Goal: Information Seeking & Learning: Find specific fact

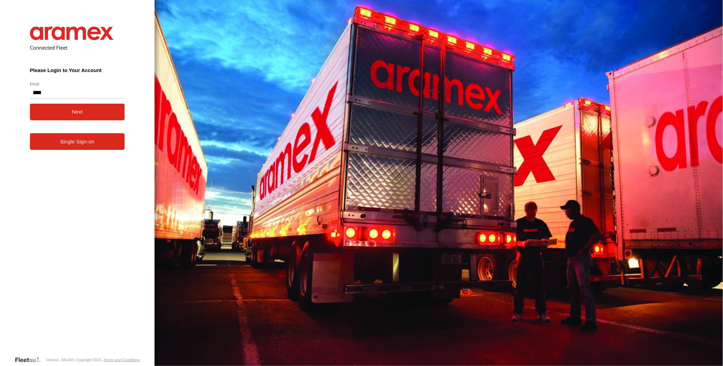
type input "**********"
click at [99, 111] on button "Next" at bounding box center [77, 112] width 95 height 17
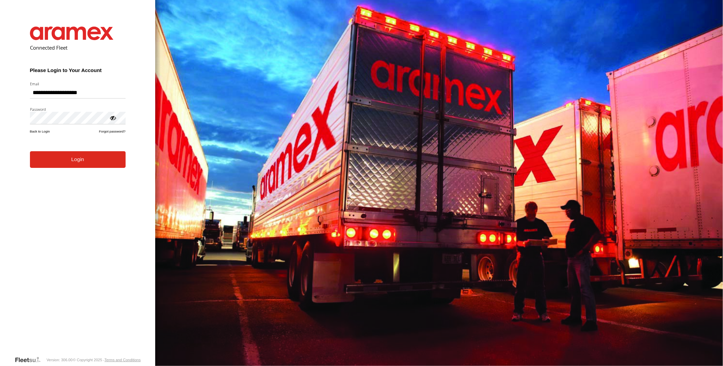
click at [66, 161] on button "Login" at bounding box center [78, 159] width 96 height 17
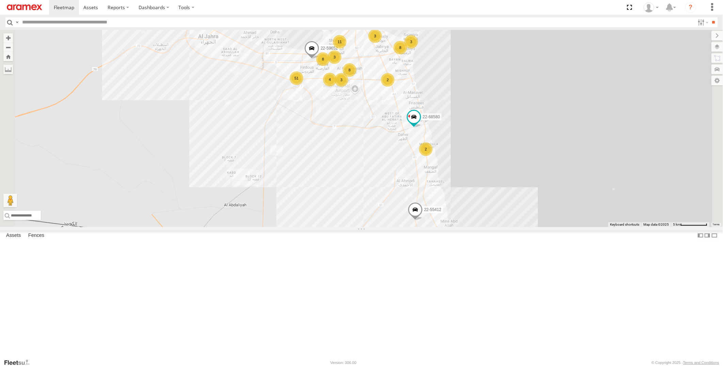
scroll to position [1695, 0]
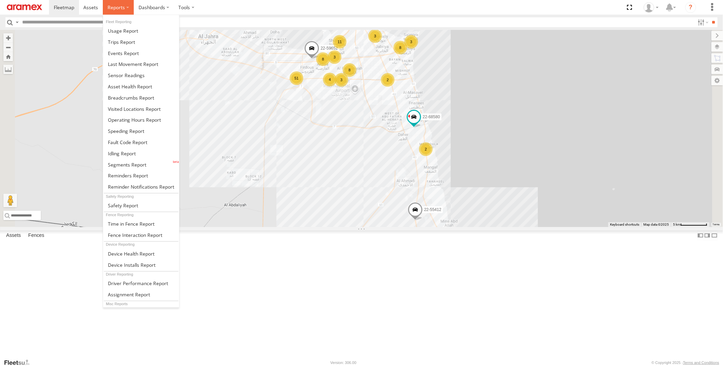
click at [125, 10] on label at bounding box center [118, 7] width 31 height 15
click at [138, 154] on link at bounding box center [141, 153] width 76 height 11
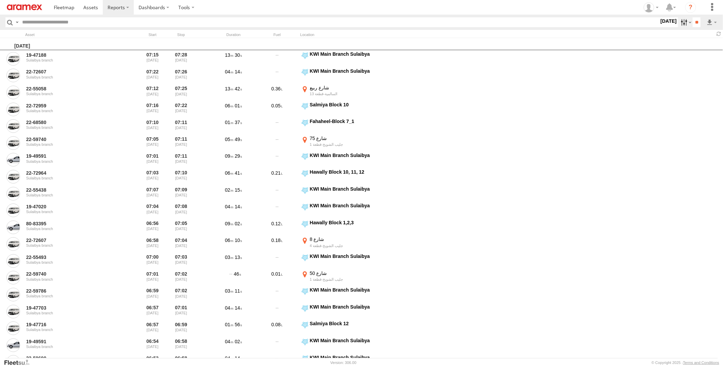
click at [681, 24] on label at bounding box center [685, 22] width 15 height 10
click at [0, 0] on span "> 10min" at bounding box center [0, 0] width 0 height 0
click at [0, 0] on label at bounding box center [0, 0] width 0 height 0
click at [697, 22] on input "**" at bounding box center [696, 22] width 8 height 10
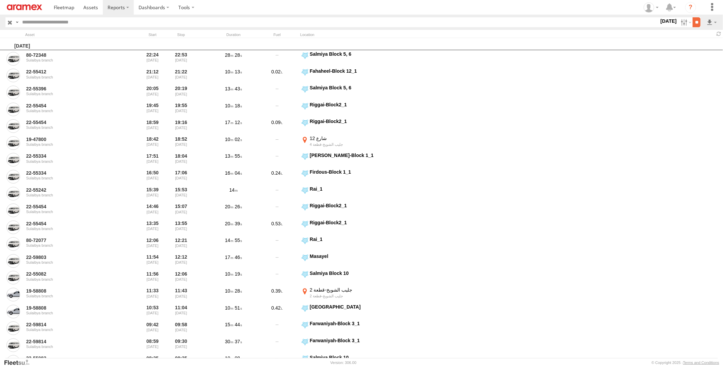
click at [692, 20] on input "**" at bounding box center [696, 22] width 8 height 10
click at [704, 51] on link at bounding box center [694, 47] width 42 height 10
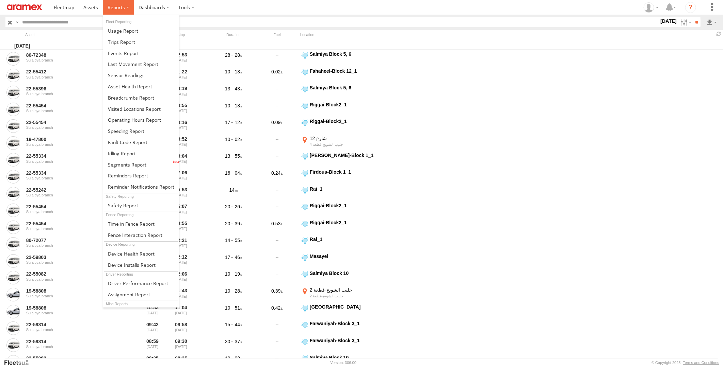
click at [125, 6] on label at bounding box center [118, 7] width 31 height 15
click at [141, 99] on span at bounding box center [131, 98] width 46 height 6
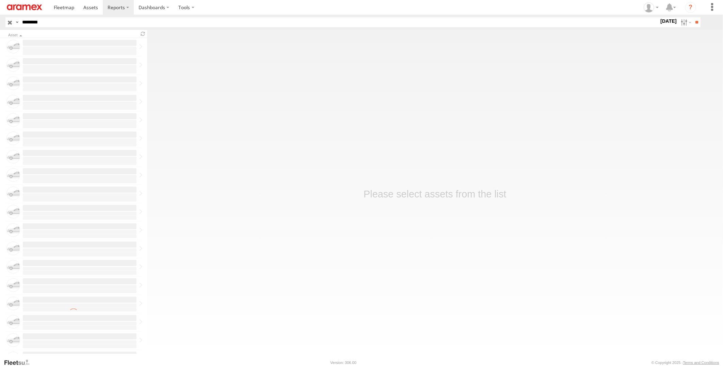
type input "********"
click at [692, 17] on input "**" at bounding box center [696, 22] width 8 height 10
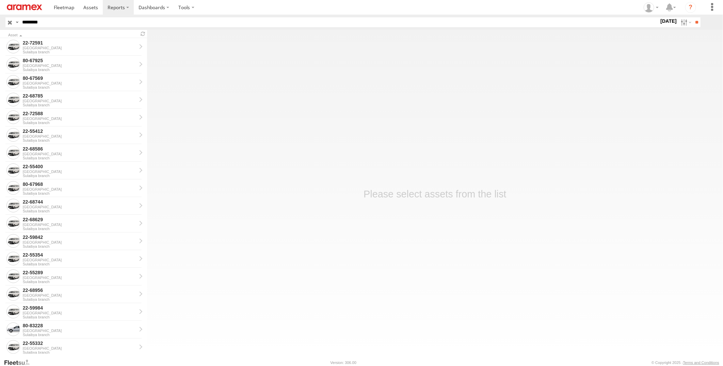
click at [692, 17] on input "**" at bounding box center [696, 22] width 8 height 10
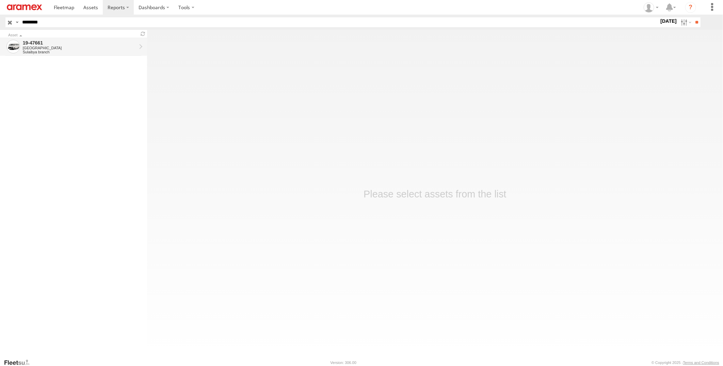
click at [112, 52] on div "Sulaibya branch" at bounding box center [80, 52] width 114 height 4
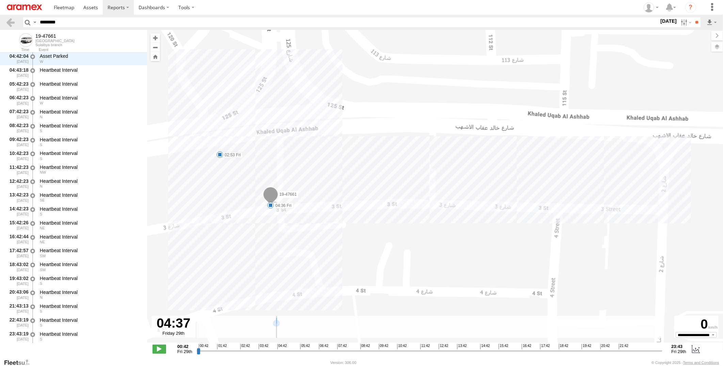
drag, startPoint x: 196, startPoint y: 353, endPoint x: 284, endPoint y: 350, distance: 87.8
click at [284, 350] on input "range" at bounding box center [430, 351] width 466 height 6
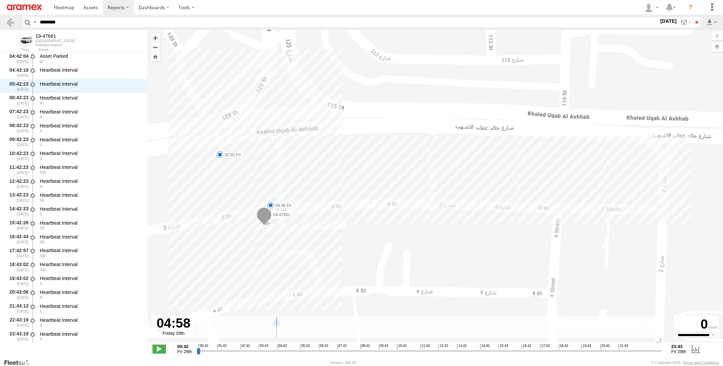
scroll to position [265, 0]
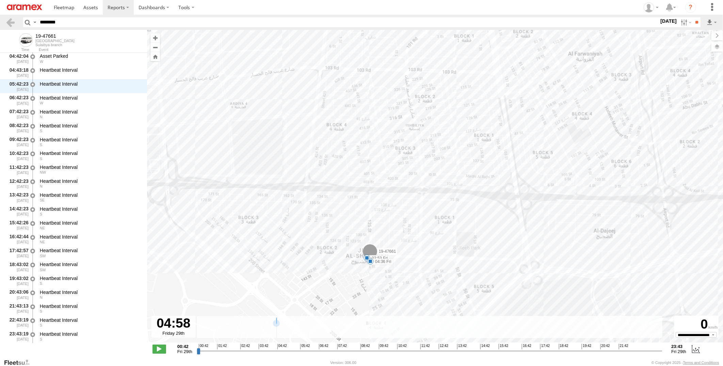
drag, startPoint x: 439, startPoint y: 301, endPoint x: 439, endPoint y: 283, distance: 18.4
click at [439, 283] on div "19-47661 02:53 Fri 04:36 Fri" at bounding box center [435, 190] width 576 height 320
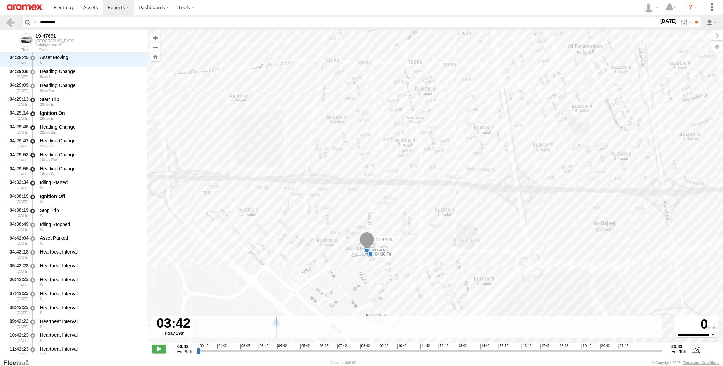
drag, startPoint x: 285, startPoint y: 349, endPoint x: 259, endPoint y: 349, distance: 26.5
type input "**********"
click at [259, 349] on input "range" at bounding box center [430, 351] width 466 height 6
click at [678, 22] on label at bounding box center [685, 22] width 15 height 10
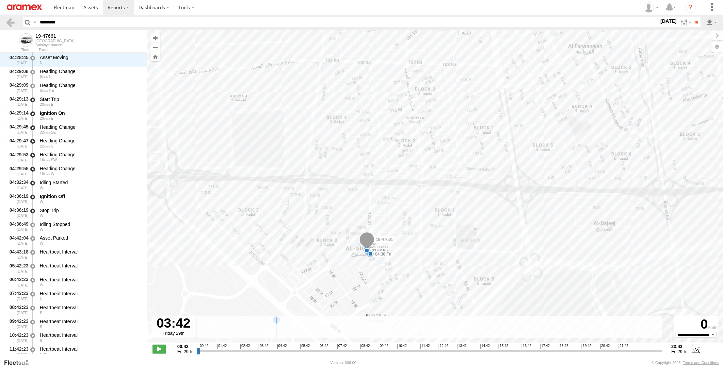
click at [0, 0] on label at bounding box center [0, 0] width 0 height 0
click at [695, 24] on input "**" at bounding box center [696, 22] width 8 height 10
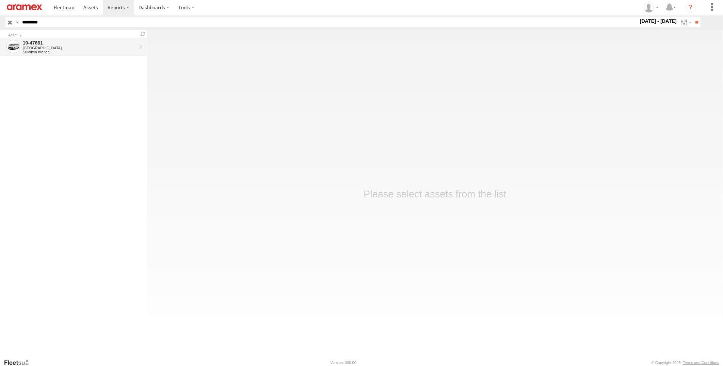
click at [102, 49] on div "[GEOGRAPHIC_DATA]" at bounding box center [80, 48] width 114 height 4
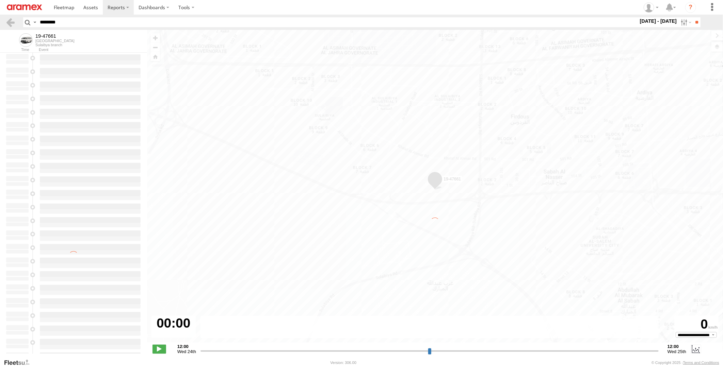
drag, startPoint x: 70, startPoint y: 21, endPoint x: -2, endPoint y: 21, distance: 72.1
click at [0, 21] on html at bounding box center [361, 183] width 723 height 366
paste input "text"
type input "********"
click at [692, 17] on input "**" at bounding box center [696, 22] width 8 height 10
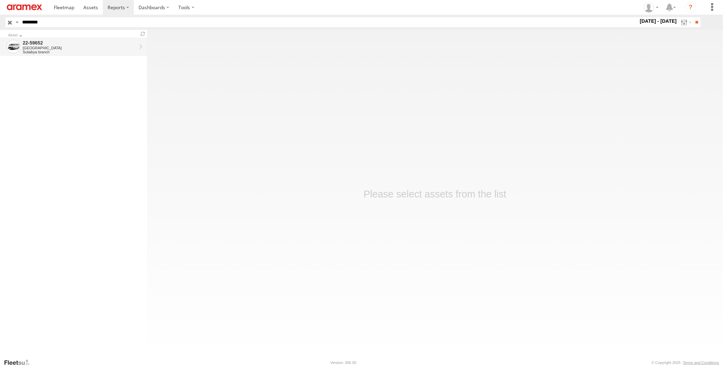
click at [49, 47] on div "[GEOGRAPHIC_DATA]" at bounding box center [80, 48] width 114 height 4
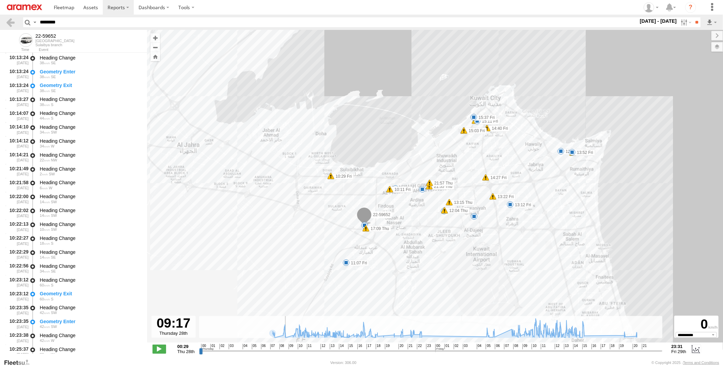
scroll to position [4574, 0]
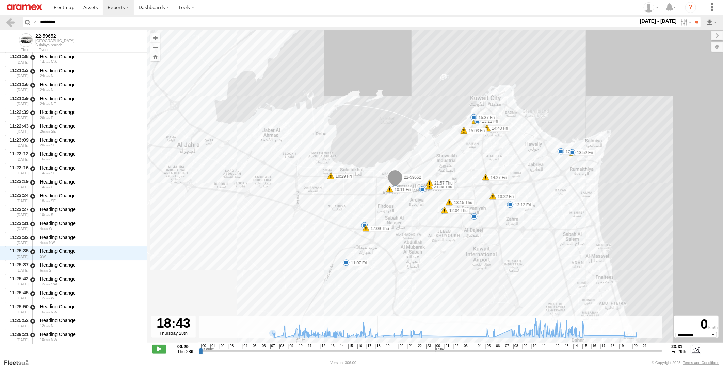
drag, startPoint x: 201, startPoint y: 353, endPoint x: 379, endPoint y: 357, distance: 178.7
click at [379, 354] on input "range" at bounding box center [430, 351] width 463 height 6
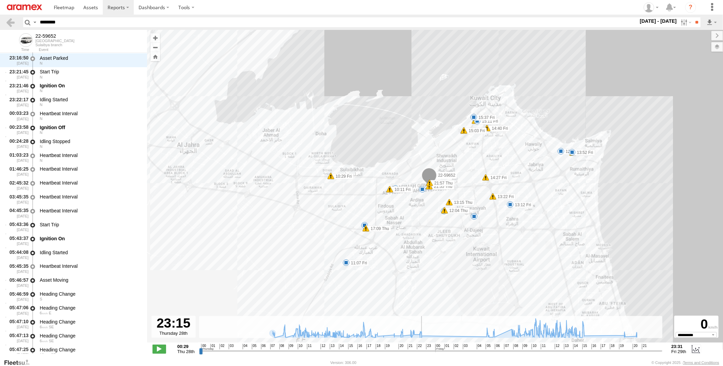
drag, startPoint x: 380, startPoint y: 352, endPoint x: 423, endPoint y: 361, distance: 44.0
type input "**********"
click at [423, 354] on input "range" at bounding box center [430, 351] width 463 height 6
click at [76, 99] on div "Idling Started" at bounding box center [90, 100] width 101 height 6
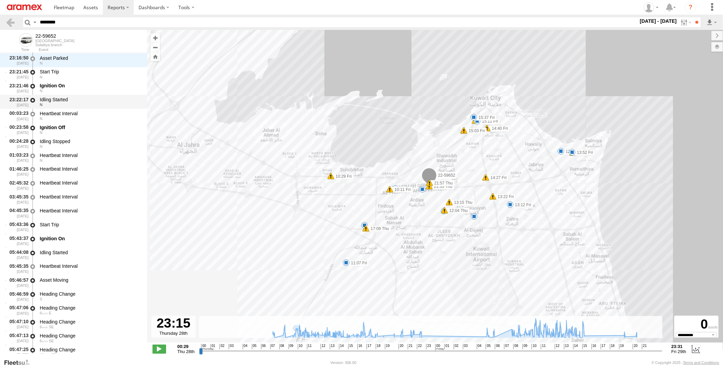
click at [76, 101] on div "Idling Started" at bounding box center [90, 100] width 101 height 6
click at [76, 111] on div "Heartbeat Interval" at bounding box center [90, 114] width 101 height 6
click at [76, 100] on div "Idling Started" at bounding box center [90, 100] width 101 height 6
click at [76, 115] on div "Heartbeat Interval" at bounding box center [90, 114] width 101 height 6
click at [75, 125] on div "Ignition Off" at bounding box center [90, 128] width 101 height 6
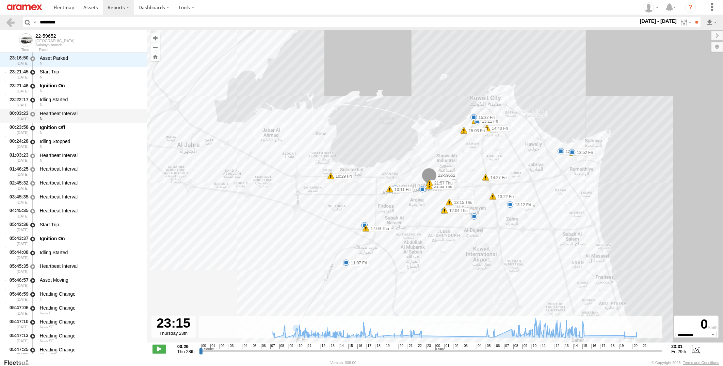
click at [76, 113] on div "Heartbeat Interval" at bounding box center [90, 114] width 101 height 6
click at [76, 125] on div "Ignition Off" at bounding box center [90, 128] width 101 height 6
click at [76, 115] on div "Heartbeat Interval" at bounding box center [90, 114] width 101 height 6
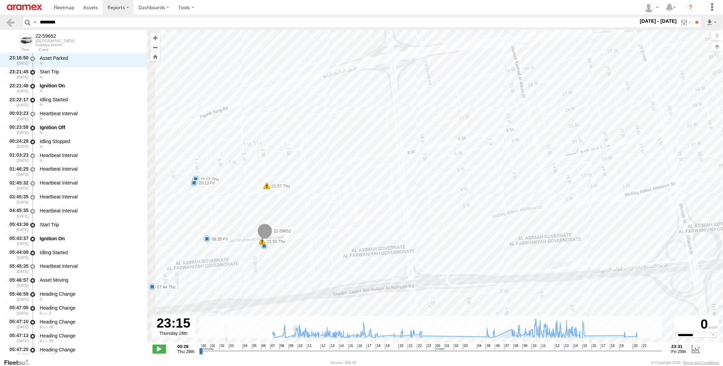
drag, startPoint x: 297, startPoint y: 195, endPoint x: 347, endPoint y: 182, distance: 51.7
click at [347, 182] on div "22-59652 12:04 Thu 13:15 Thu 17:09 Thu 21:55 Thu 21:57 Thu 10:11 Fri 10:29 Fri …" at bounding box center [435, 190] width 576 height 320
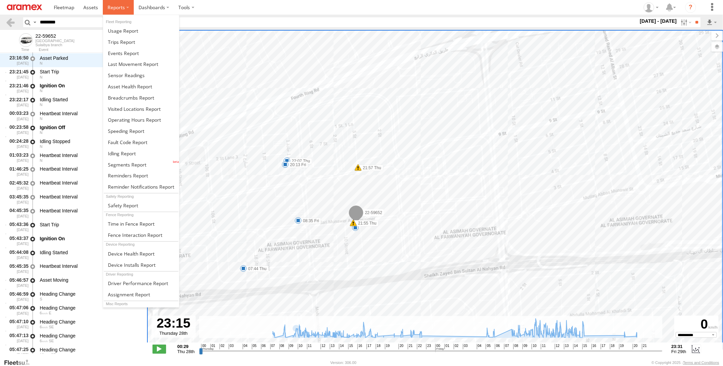
click at [116, 12] on label at bounding box center [118, 7] width 31 height 15
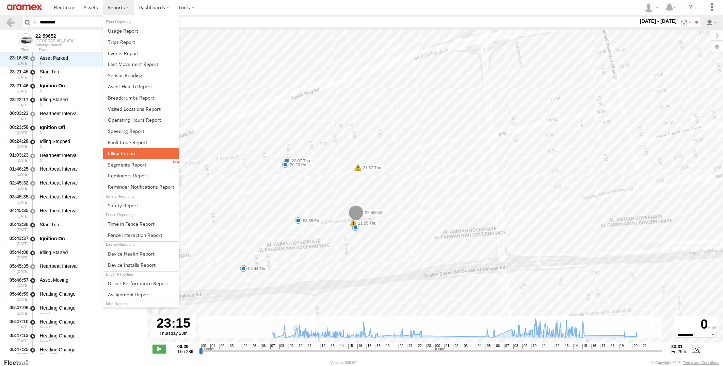
click at [131, 154] on span at bounding box center [122, 153] width 28 height 6
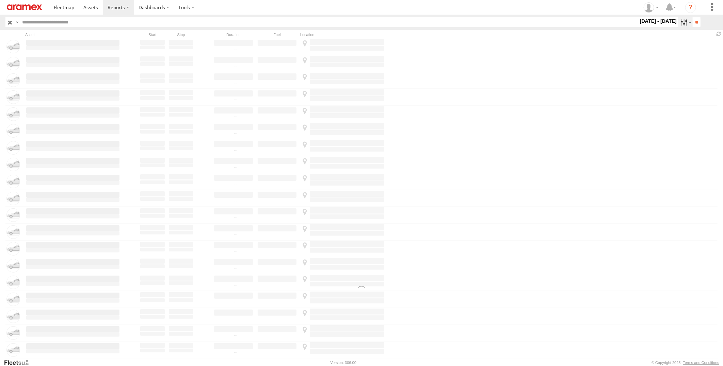
click at [680, 23] on label at bounding box center [685, 22] width 15 height 10
click at [0, 0] on label at bounding box center [0, 0] width 0 height 0
click at [694, 22] on input "**" at bounding box center [696, 22] width 8 height 10
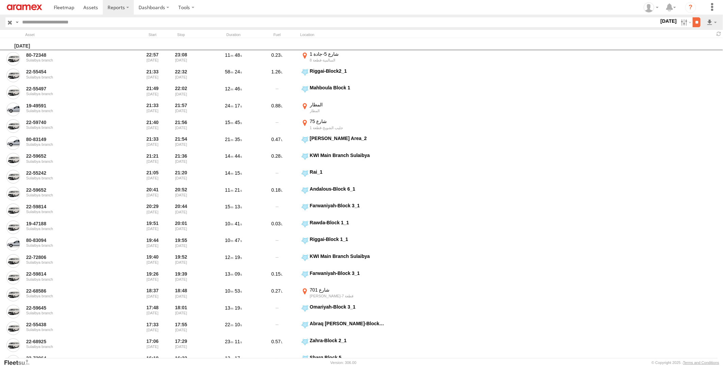
click at [696, 24] on input "**" at bounding box center [696, 22] width 8 height 10
click at [699, 46] on link at bounding box center [694, 47] width 42 height 10
click at [95, 25] on input "text" at bounding box center [338, 22] width 639 height 10
paste input "********"
type input "********"
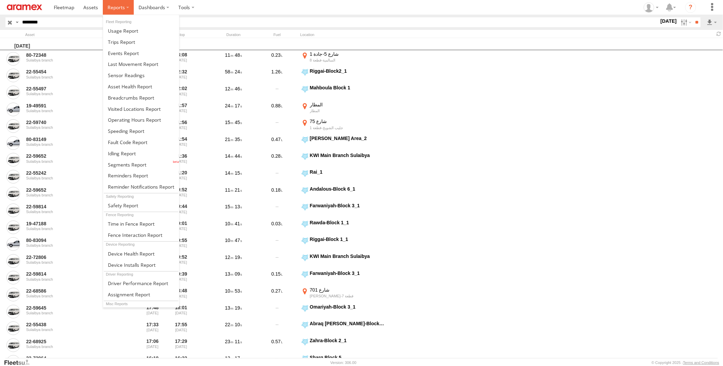
click at [118, 13] on label at bounding box center [118, 7] width 31 height 15
click at [154, 99] on link at bounding box center [141, 97] width 76 height 11
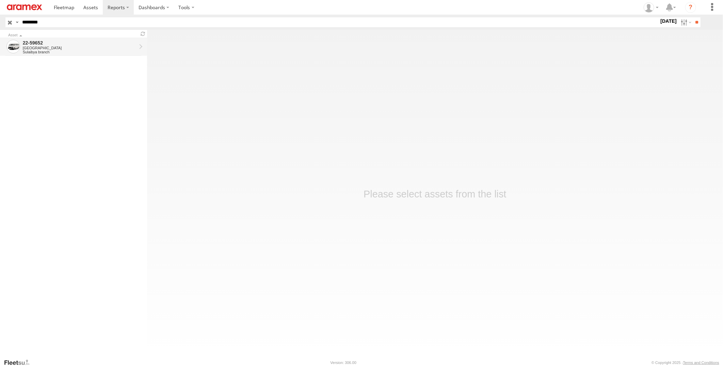
click at [121, 46] on div "[GEOGRAPHIC_DATA]" at bounding box center [80, 48] width 114 height 4
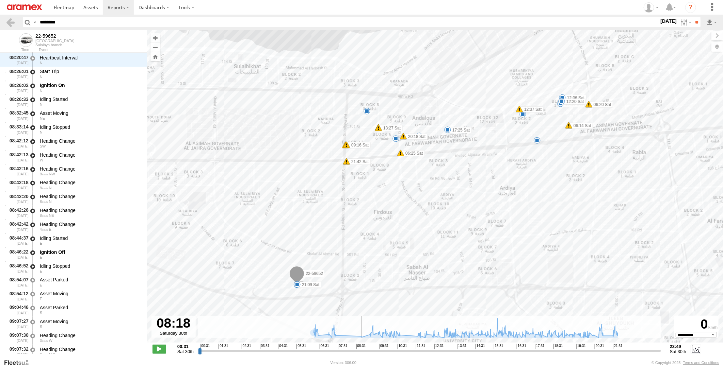
drag, startPoint x: 200, startPoint y: 353, endPoint x: 352, endPoint y: 352, distance: 152.4
click at [352, 352] on input "range" at bounding box center [429, 351] width 463 height 6
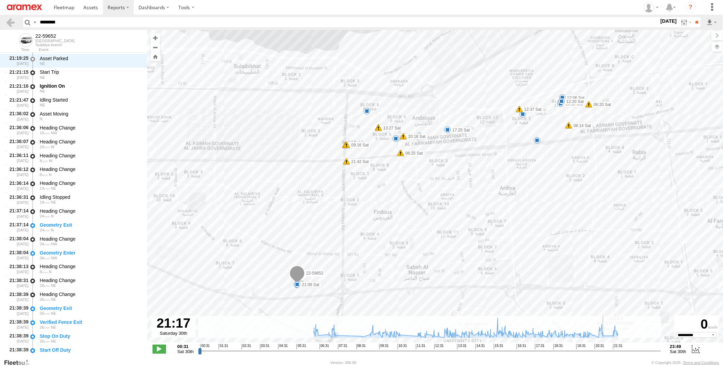
drag, startPoint x: 353, startPoint y: 353, endPoint x: 608, endPoint y: 356, distance: 255.2
type input "**********"
click at [608, 354] on input "range" at bounding box center [429, 351] width 463 height 6
click at [79, 103] on div "NE" at bounding box center [90, 105] width 101 height 4
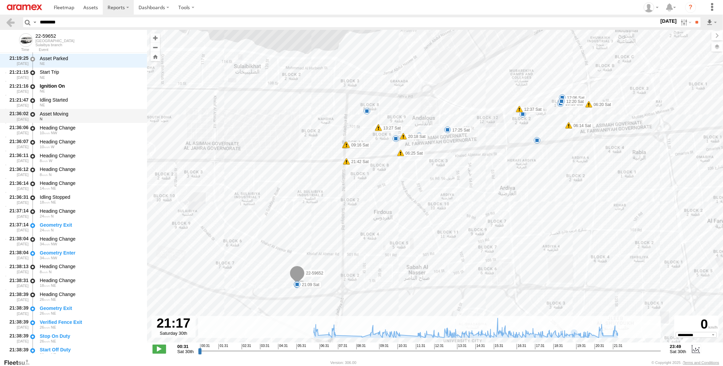
click at [81, 114] on div "Asset Moving" at bounding box center [90, 114] width 101 height 6
click at [86, 105] on div "NE" at bounding box center [90, 105] width 101 height 4
click at [86, 117] on div "N" at bounding box center [90, 119] width 101 height 4
drag, startPoint x: 91, startPoint y: 25, endPoint x: -2, endPoint y: 36, distance: 93.3
click at [0, 36] on html at bounding box center [361, 183] width 723 height 366
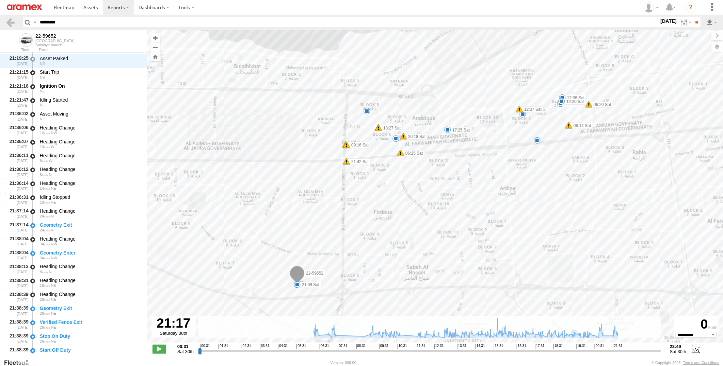
paste input "text"
type input "********"
click at [692, 17] on input "**" at bounding box center [696, 22] width 8 height 10
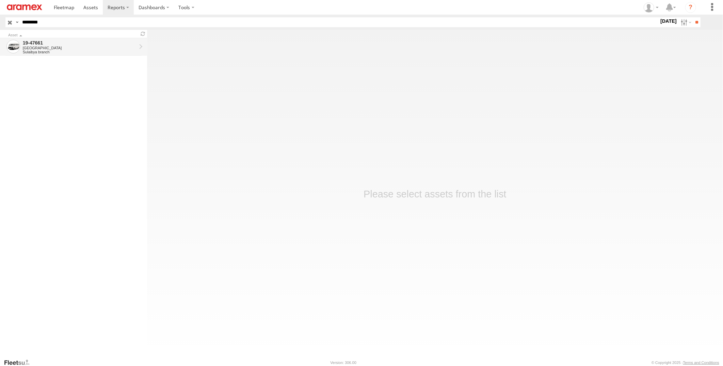
click at [56, 47] on div "[GEOGRAPHIC_DATA]" at bounding box center [80, 48] width 114 height 4
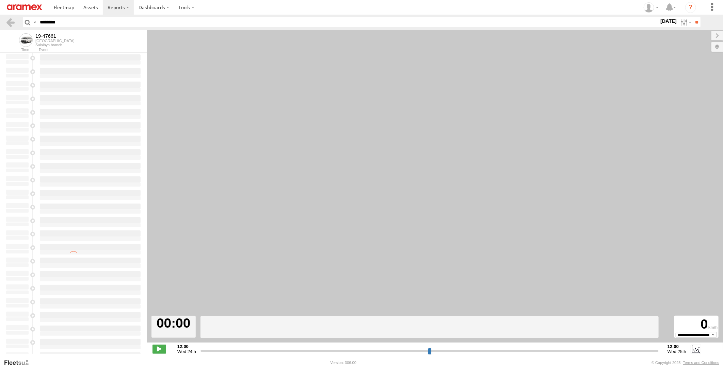
type input "**********"
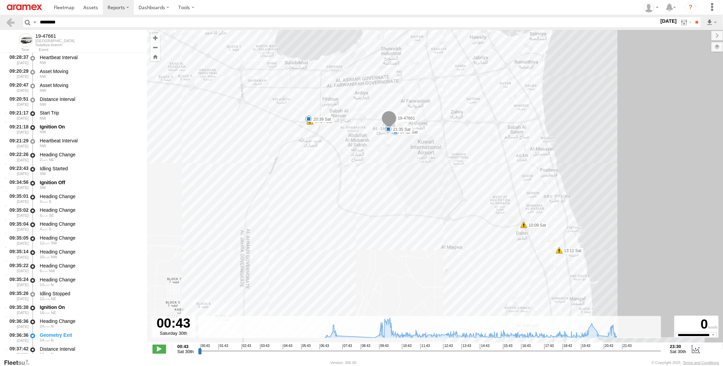
scroll to position [945, 0]
click at [91, 226] on div "Idling Started" at bounding box center [90, 225] width 101 height 6
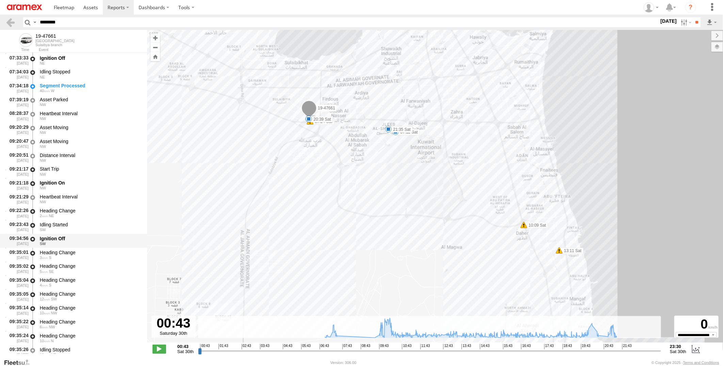
click at [78, 242] on div "SW" at bounding box center [90, 244] width 101 height 4
click at [83, 228] on div "SW" at bounding box center [90, 230] width 101 height 4
click at [79, 229] on div "SW" at bounding box center [90, 230] width 101 height 4
drag, startPoint x: 75, startPoint y: 23, endPoint x: -2, endPoint y: 26, distance: 76.6
click at [0, 26] on html at bounding box center [361, 183] width 723 height 366
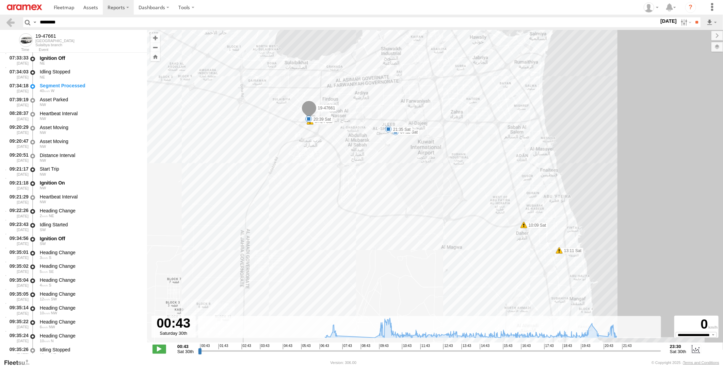
paste input "text"
type input "********"
click at [692, 17] on input "**" at bounding box center [696, 22] width 8 height 10
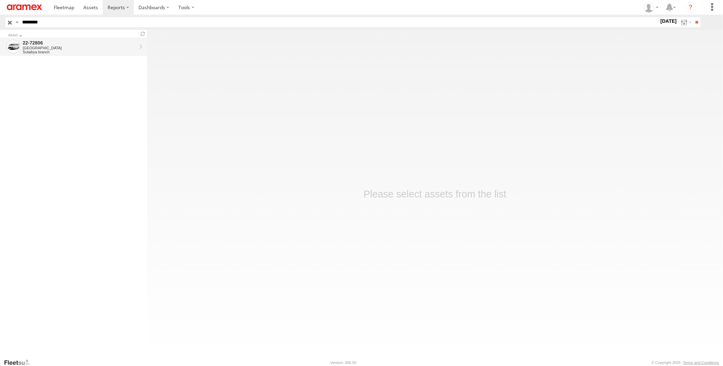
click at [106, 51] on div "Sulaibya branch" at bounding box center [80, 52] width 114 height 4
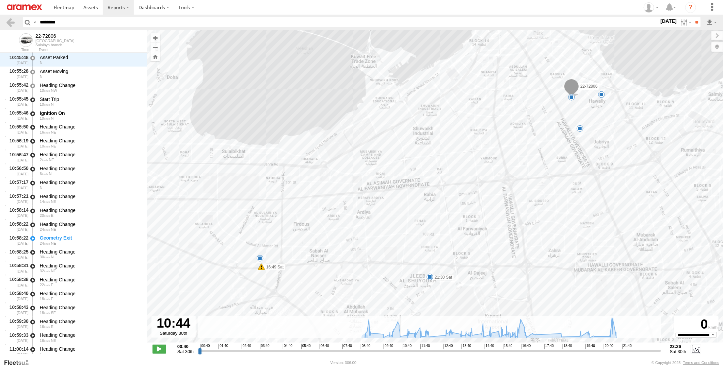
scroll to position [1987, 0]
drag, startPoint x: 201, startPoint y: 354, endPoint x: 403, endPoint y: 349, distance: 202.8
click at [403, 349] on input "range" at bounding box center [429, 351] width 463 height 6
drag, startPoint x: 403, startPoint y: 349, endPoint x: 412, endPoint y: 349, distance: 8.2
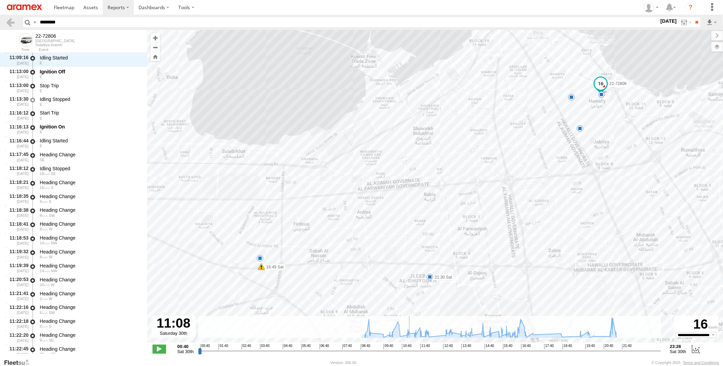
click at [411, 349] on input "range" at bounding box center [429, 351] width 463 height 6
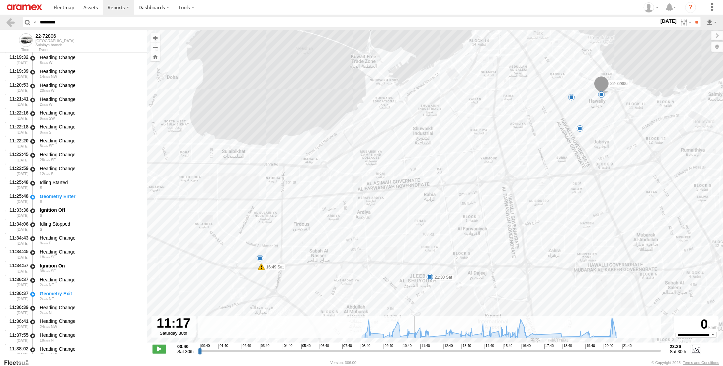
drag, startPoint x: 412, startPoint y: 349, endPoint x: 415, endPoint y: 349, distance: 3.7
click at [415, 349] on input "range" at bounding box center [429, 351] width 463 height 6
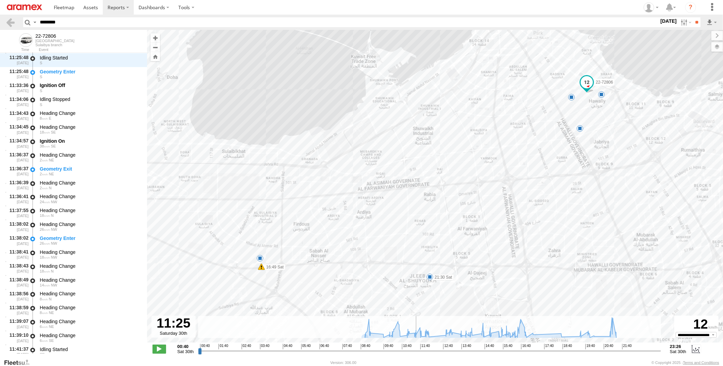
click at [416, 349] on input "range" at bounding box center [429, 351] width 463 height 6
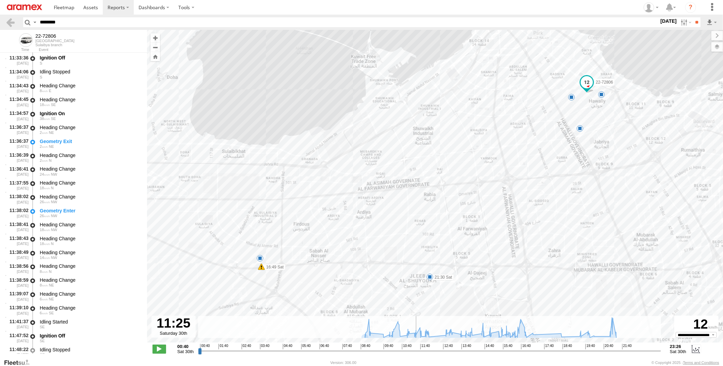
click at [417, 349] on input "range" at bounding box center [429, 351] width 463 height 6
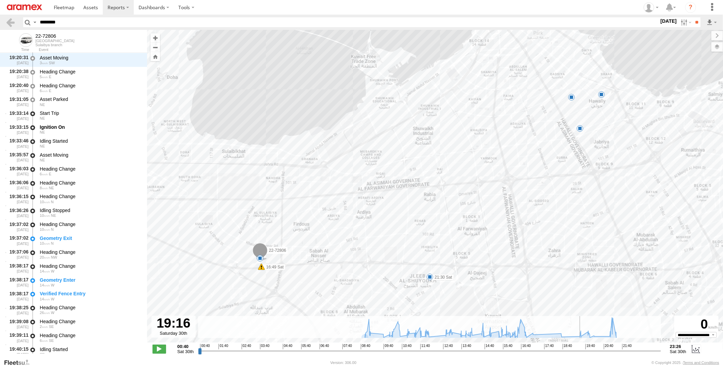
drag, startPoint x: 417, startPoint y: 349, endPoint x: 574, endPoint y: 350, distance: 157.5
type input "**********"
click at [574, 350] on input "range" at bounding box center [429, 351] width 463 height 6
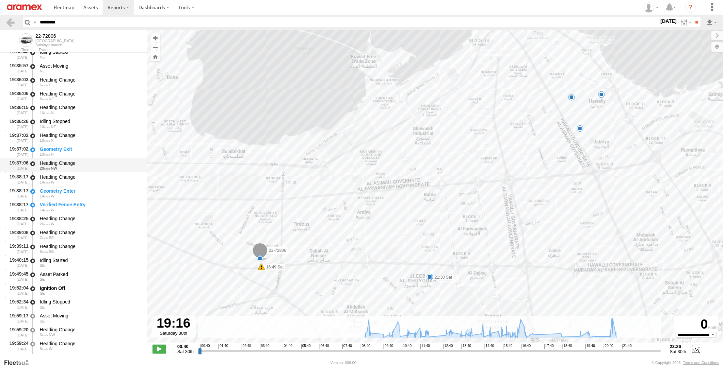
scroll to position [10163, 0]
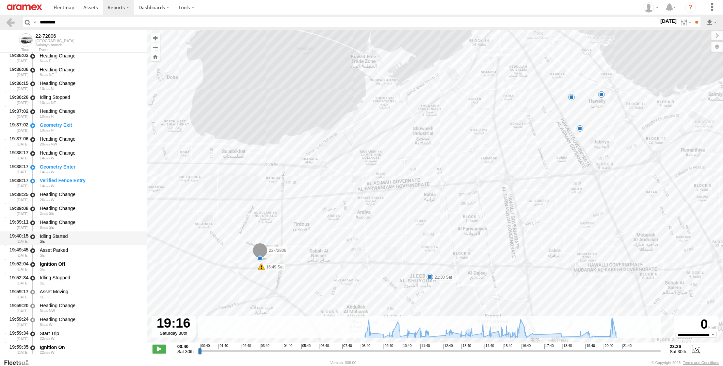
click at [96, 241] on div "SE" at bounding box center [90, 242] width 101 height 4
click at [96, 253] on div "Asset Parked" at bounding box center [90, 250] width 101 height 6
click at [101, 235] on div "Idling Started" at bounding box center [90, 236] width 101 height 6
click at [100, 242] on div "SE" at bounding box center [90, 242] width 101 height 4
drag, startPoint x: 34, startPoint y: 23, endPoint x: -2, endPoint y: 23, distance: 36.1
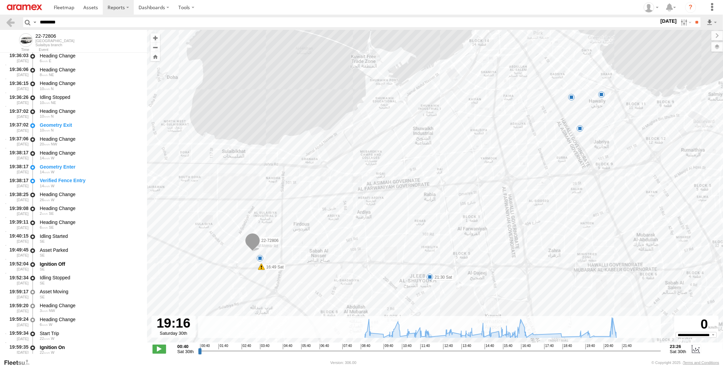
click at [0, 23] on html at bounding box center [361, 183] width 723 height 366
paste input "text"
type input "********"
click at [692, 17] on input "**" at bounding box center [696, 22] width 8 height 10
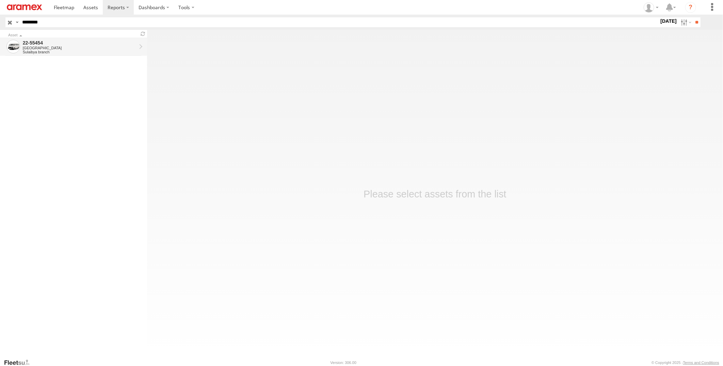
click at [90, 39] on div "22-55454 [GEOGRAPHIC_DATA] [GEOGRAPHIC_DATA] branch" at bounding box center [80, 47] width 116 height 16
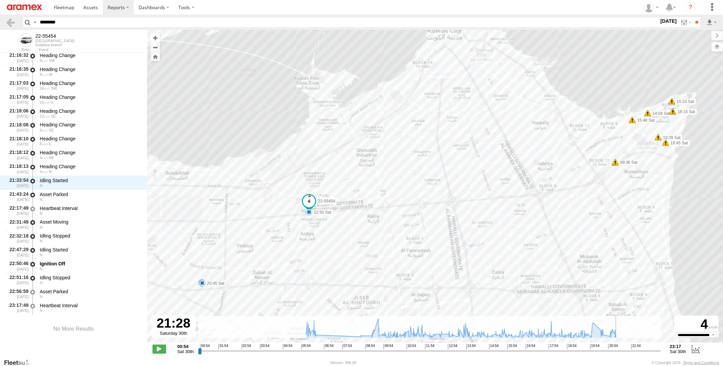
drag, startPoint x: 199, startPoint y: 354, endPoint x: 621, endPoint y: 354, distance: 421.5
type input "**********"
click at [621, 354] on input "range" at bounding box center [429, 351] width 463 height 6
click at [92, 168] on div "Heading Change" at bounding box center [90, 167] width 101 height 6
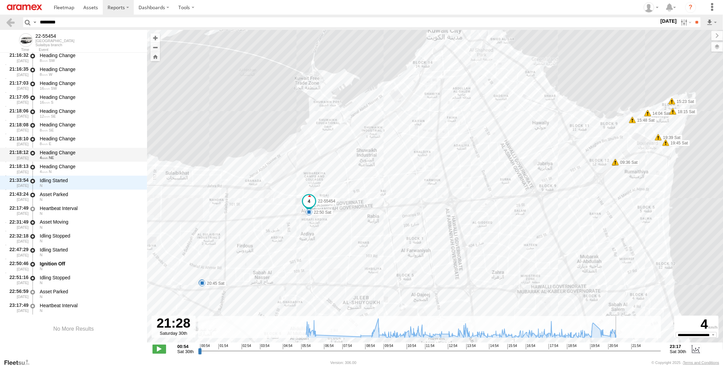
click at [93, 155] on div "Heading Change" at bounding box center [90, 153] width 101 height 6
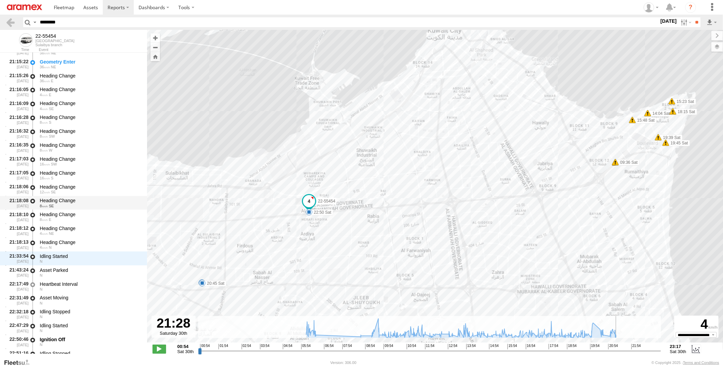
scroll to position [16569, 0]
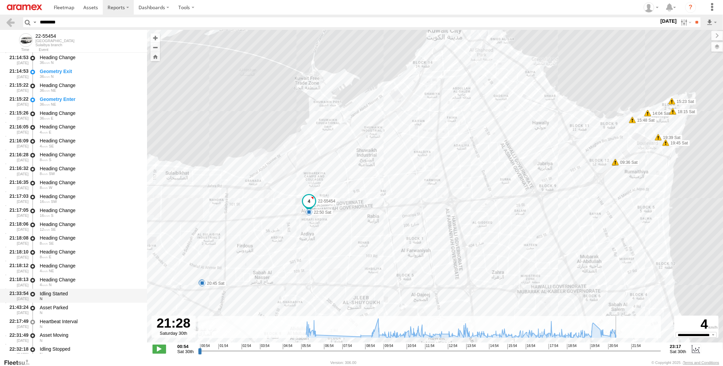
click at [84, 295] on div "Idling Started" at bounding box center [90, 294] width 101 height 6
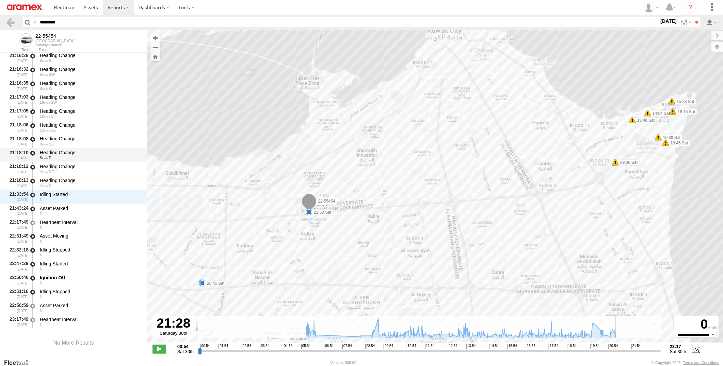
scroll to position [16682, 0]
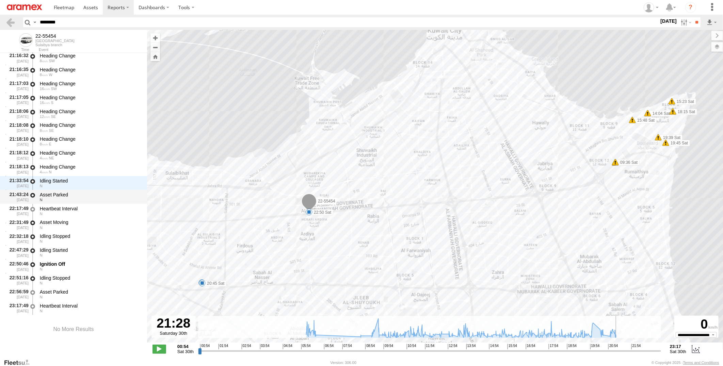
click at [93, 193] on div "Asset Parked" at bounding box center [90, 195] width 101 height 6
click at [96, 185] on div "N" at bounding box center [90, 186] width 101 height 4
click at [94, 196] on div "Asset Parked" at bounding box center [90, 195] width 101 height 6
click at [94, 205] on div "Heartbeat Interval N" at bounding box center [90, 211] width 103 height 13
click at [91, 226] on div "N" at bounding box center [90, 228] width 101 height 4
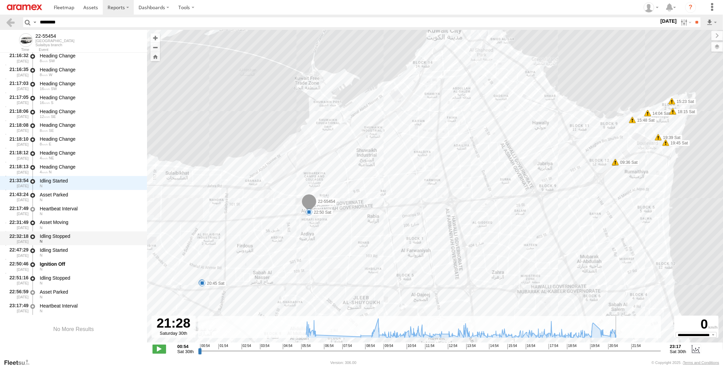
click at [88, 237] on div "Idling Stopped" at bounding box center [90, 236] width 101 height 6
click at [85, 250] on div "Idling Started" at bounding box center [90, 250] width 101 height 6
click at [78, 262] on div "Ignition Off" at bounding box center [90, 264] width 101 height 6
click at [81, 244] on div "Idling Stopped N" at bounding box center [90, 238] width 103 height 13
click at [78, 262] on div "Ignition Off" at bounding box center [90, 264] width 101 height 6
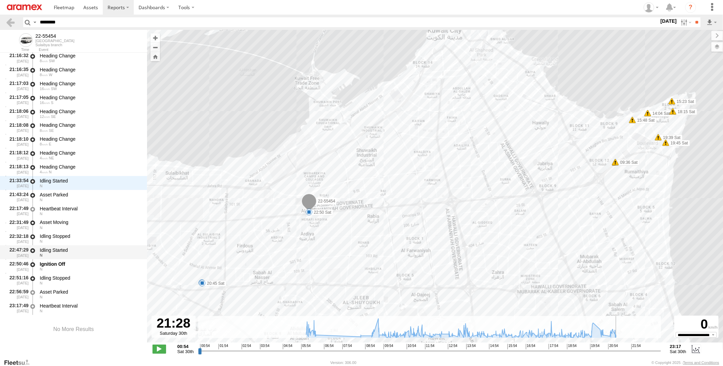
click at [82, 249] on div "Idling Started" at bounding box center [90, 250] width 101 height 6
click at [89, 234] on div "Idling Stopped" at bounding box center [90, 236] width 101 height 6
click at [83, 264] on div "Ignition Off" at bounding box center [90, 264] width 101 height 6
click at [81, 277] on div "Idling Stopped" at bounding box center [90, 278] width 101 height 6
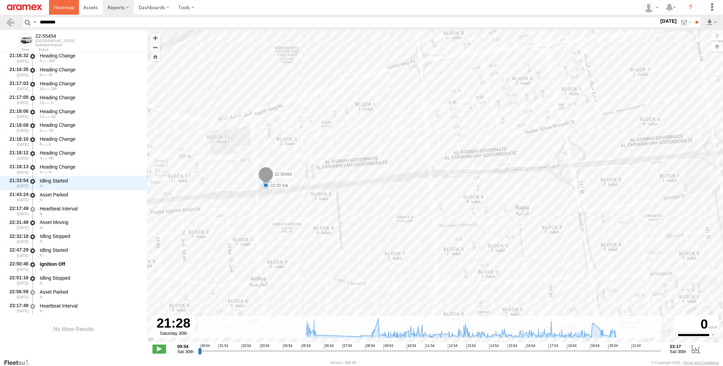
click at [65, 4] on link at bounding box center [64, 7] width 30 height 15
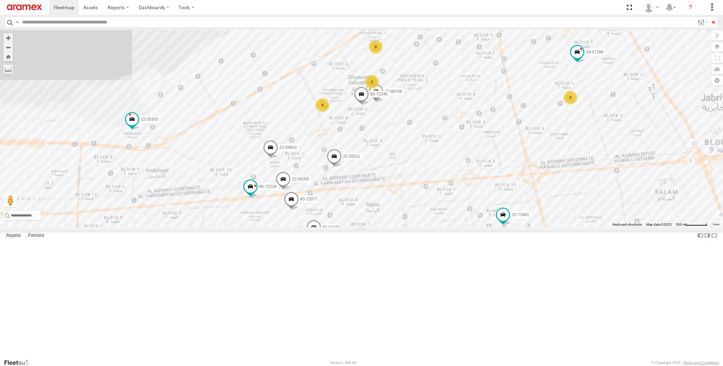
drag, startPoint x: 485, startPoint y: 200, endPoint x: 494, endPoint y: 168, distance: 33.5
click at [494, 168] on div "22-72591 22-55493 22-59645 22-59786 22-68785 22-55396 80-83094 22-55303 22-5528…" at bounding box center [361, 128] width 723 height 197
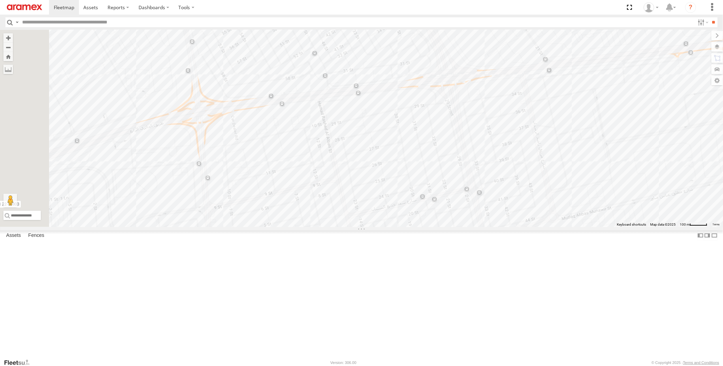
drag, startPoint x: 385, startPoint y: 266, endPoint x: 420, endPoint y: 135, distance: 135.7
click at [420, 135] on div "22-72591 22-55493 22-59645 22-59786 22-68785 22-55396 80-83094 22-55303 22-5528…" at bounding box center [361, 128] width 723 height 197
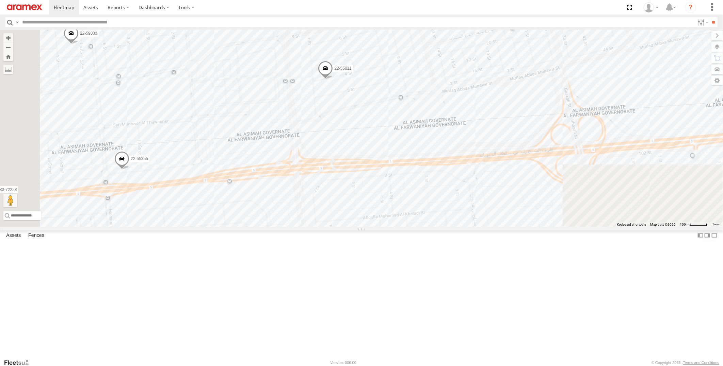
drag, startPoint x: 380, startPoint y: 196, endPoint x: 444, endPoint y: 48, distance: 161.4
click at [444, 48] on div "22-72591 22-55493 22-59645 22-59786 22-68785 22-55396 80-83094 22-55303 22-5528…" at bounding box center [361, 128] width 723 height 197
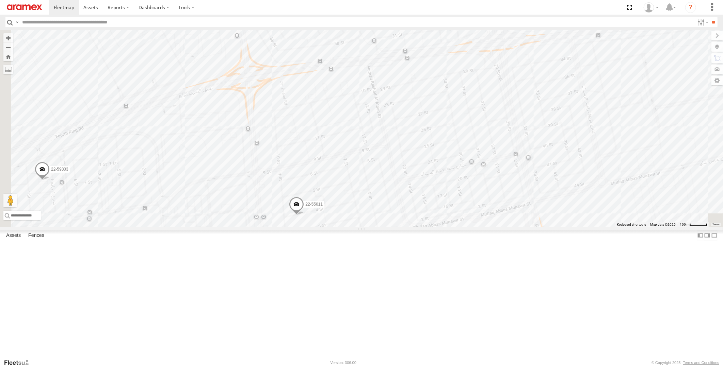
drag, startPoint x: 420, startPoint y: 145, endPoint x: 403, endPoint y: 283, distance: 138.8
click at [382, 227] on div "22-72591 22-55493 22-59645 22-59786 22-68785 22-55396 80-83094 22-55303 22-5528…" at bounding box center [361, 128] width 723 height 197
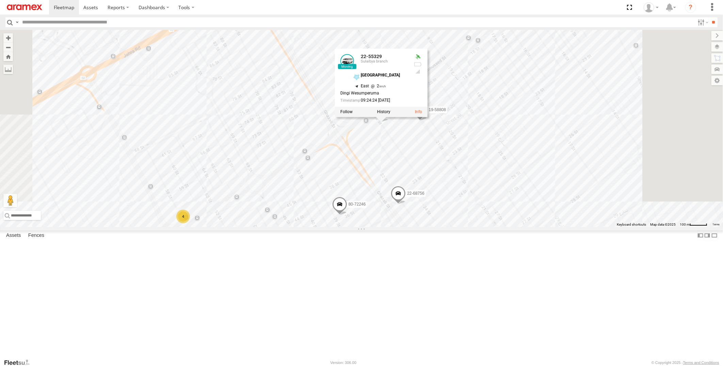
drag, startPoint x: 443, startPoint y: 228, endPoint x: 430, endPoint y: 269, distance: 42.6
click at [347, 215] on span at bounding box center [339, 206] width 15 height 18
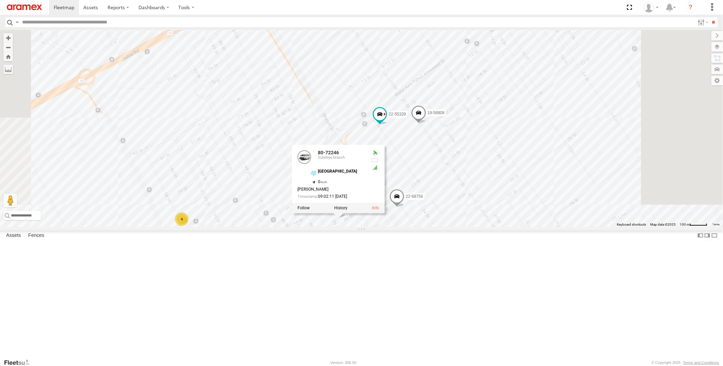
click at [404, 208] on span at bounding box center [396, 198] width 15 height 18
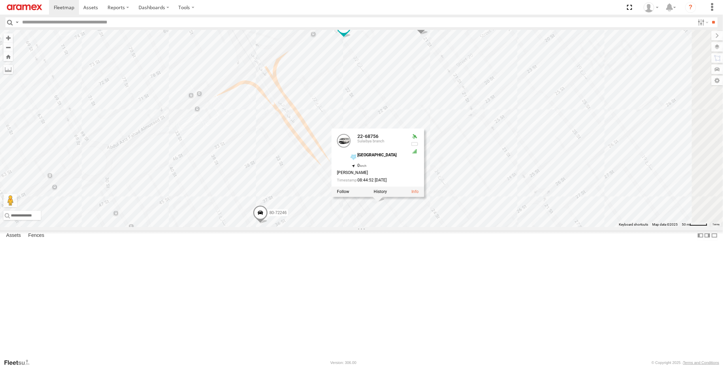
drag, startPoint x: 480, startPoint y: 270, endPoint x: 464, endPoint y: 291, distance: 26.2
click at [464, 227] on div "22-72591 22-55493 22-59645 22-59786 22-68785 22-55396 80-83094 22-55303 22-5528…" at bounding box center [361, 128] width 723 height 197
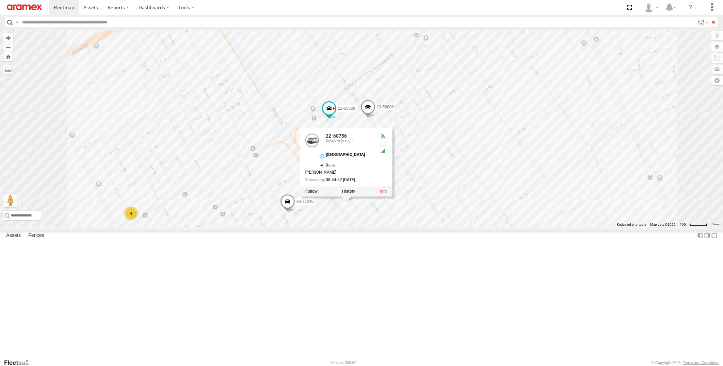
click at [295, 213] on span at bounding box center [287, 203] width 15 height 18
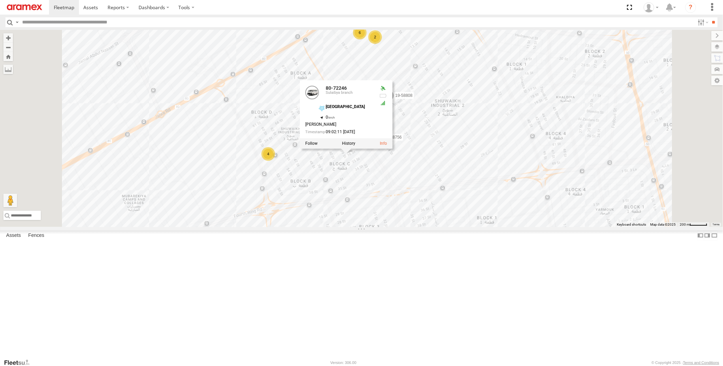
drag, startPoint x: 442, startPoint y: 331, endPoint x: 470, endPoint y: 199, distance: 135.4
click at [470, 199] on div "22-72591 22-55493 22-59645 22-59786 22-68785 22-55396 80-83094 22-55303 22-5528…" at bounding box center [361, 128] width 723 height 197
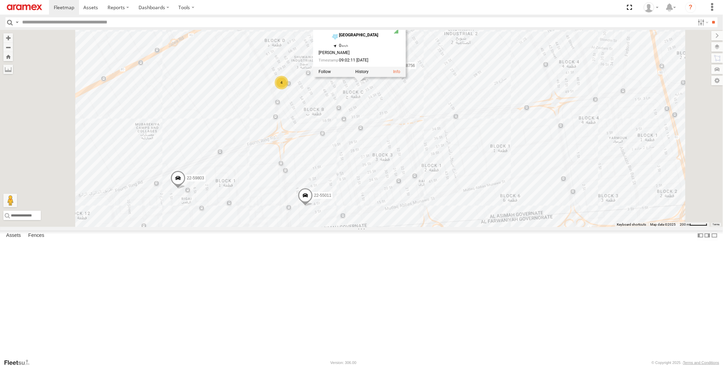
click at [313, 207] on span at bounding box center [305, 197] width 15 height 18
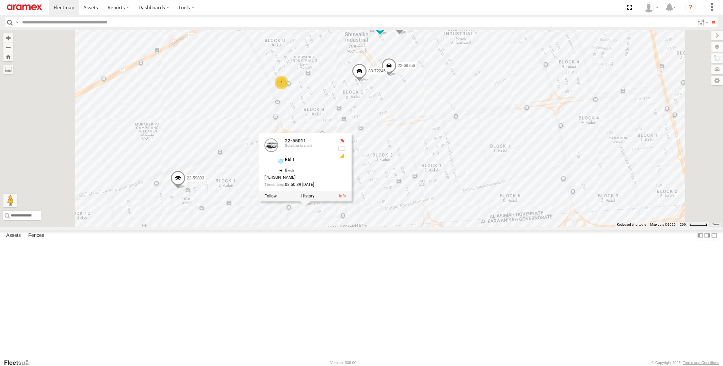
click at [367, 82] on span at bounding box center [359, 73] width 15 height 18
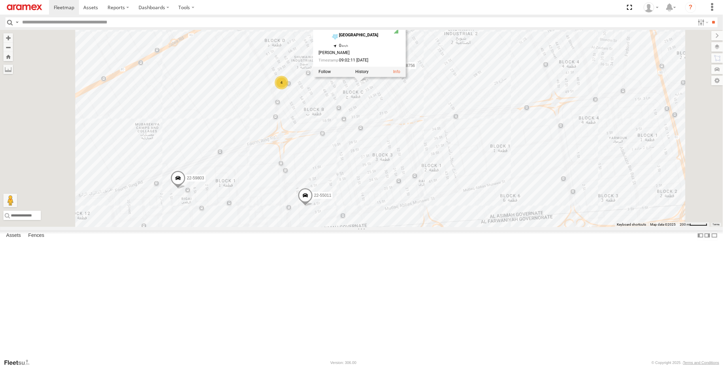
click at [493, 169] on div "22-72591 22-55493 22-59645 22-59786 22-68785 22-55396 80-83094 22-55303 22-5528…" at bounding box center [361, 128] width 723 height 197
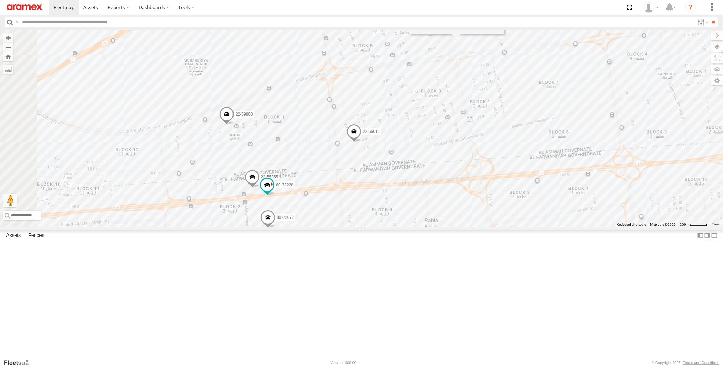
drag, startPoint x: 418, startPoint y: 291, endPoint x: 444, endPoint y: 242, distance: 55.4
click at [444, 227] on div "22-72591 22-55493 22-59645 22-59786 22-68785 22-55396 80-83094 22-55303 22-5528…" at bounding box center [361, 128] width 723 height 197
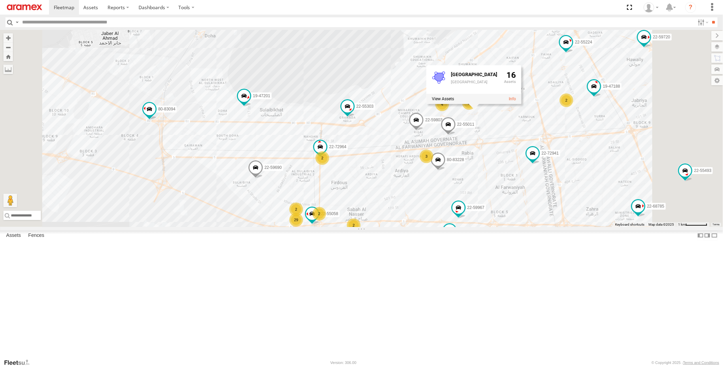
click at [381, 111] on div "22-72591 22-55493 22-59645 22-59786 22-68785 22-55396 80-83094 22-55303 22-5528…" at bounding box center [361, 128] width 723 height 197
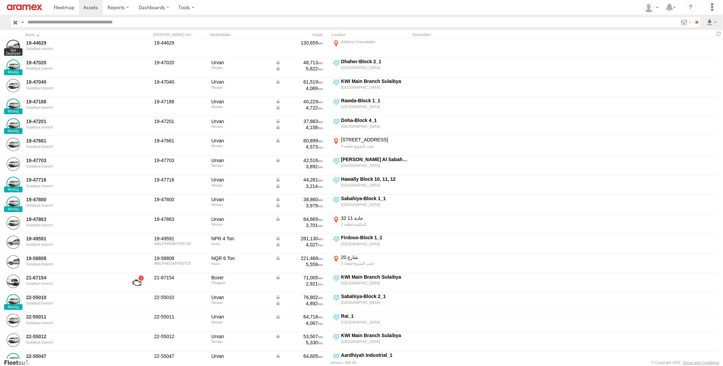
click at [59, 22] on input "text" at bounding box center [351, 22] width 653 height 10
paste input "********"
click at [692, 17] on input "**" at bounding box center [696, 22] width 8 height 10
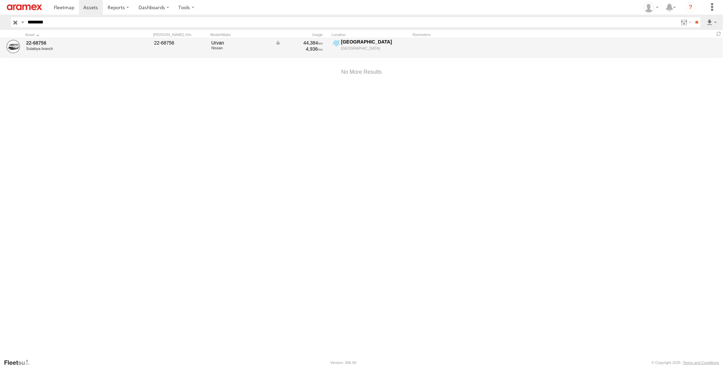
click at [308, 41] on div "44,384" at bounding box center [299, 43] width 48 height 6
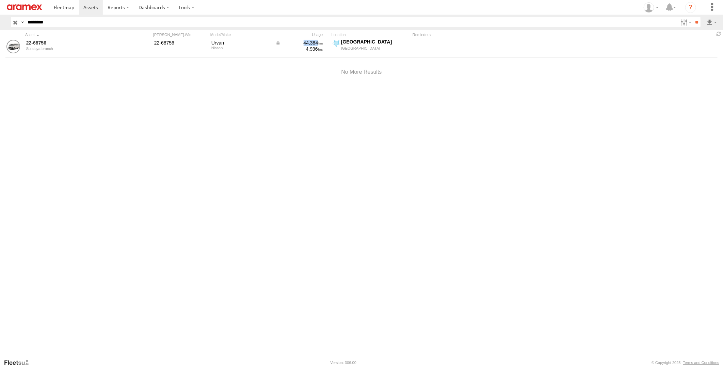
copy div "44,384"
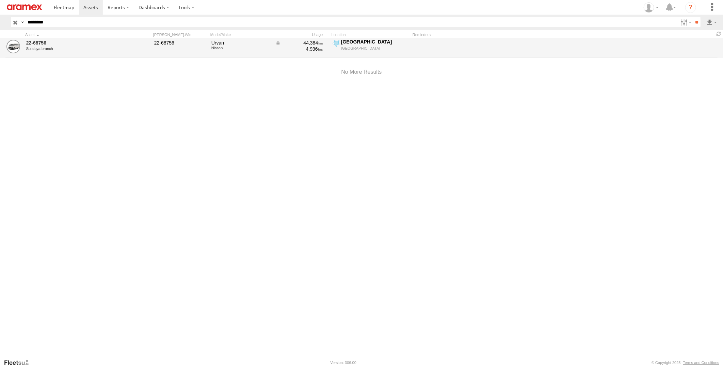
drag, startPoint x: 59, startPoint y: 24, endPoint x: 0, endPoint y: 42, distance: 62.0
click at [0, 42] on html at bounding box center [361, 183] width 723 height 366
click at [692, 17] on input "**" at bounding box center [696, 22] width 8 height 10
click at [313, 41] on div "72,979" at bounding box center [299, 43] width 48 height 6
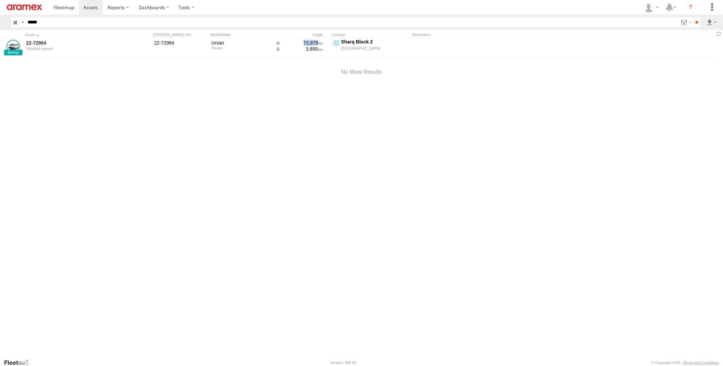
copy div "72,979"
drag, startPoint x: 49, startPoint y: 22, endPoint x: 0, endPoint y: 34, distance: 50.3
click at [0, 33] on html at bounding box center [361, 183] width 723 height 366
click at [692, 17] on input "**" at bounding box center [696, 22] width 8 height 10
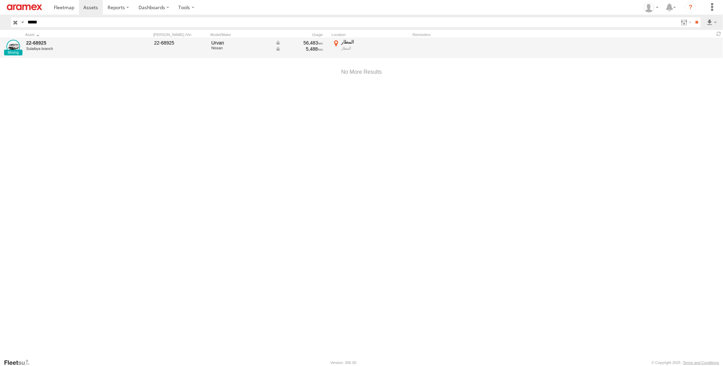
click at [307, 43] on div "56,483" at bounding box center [299, 43] width 48 height 6
copy div "56,483"
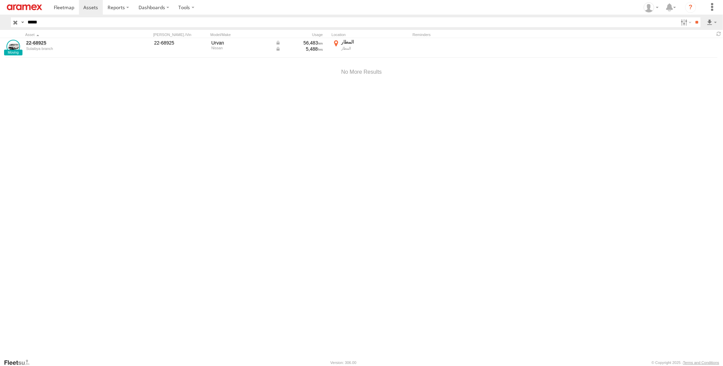
drag, startPoint x: 47, startPoint y: 23, endPoint x: 0, endPoint y: 22, distance: 46.9
click at [0, 23] on html at bounding box center [361, 183] width 723 height 366
type input "*****"
click at [692, 17] on input "**" at bounding box center [696, 22] width 8 height 10
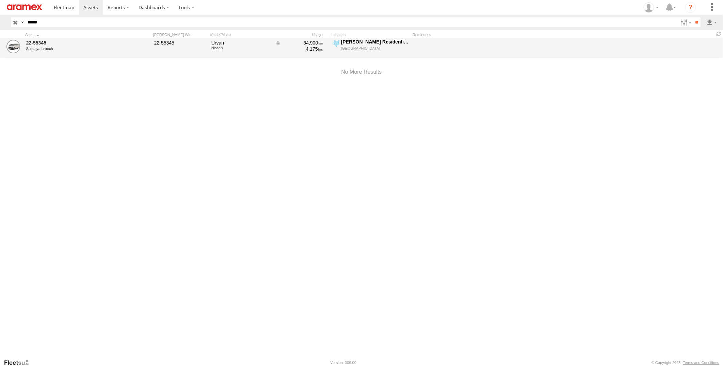
click at [308, 42] on div "64,900" at bounding box center [299, 43] width 48 height 6
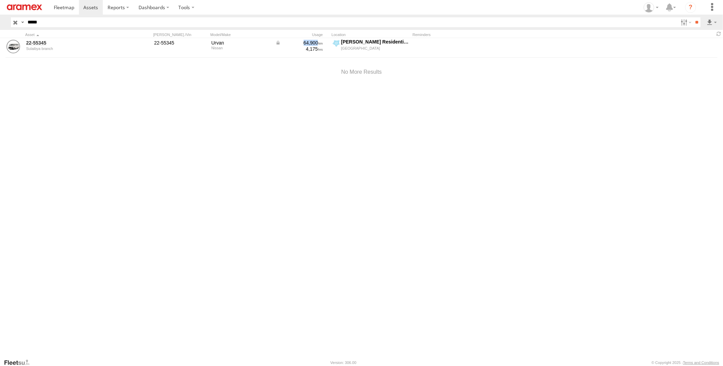
copy div "64,900"
